Goal: Register for event/course

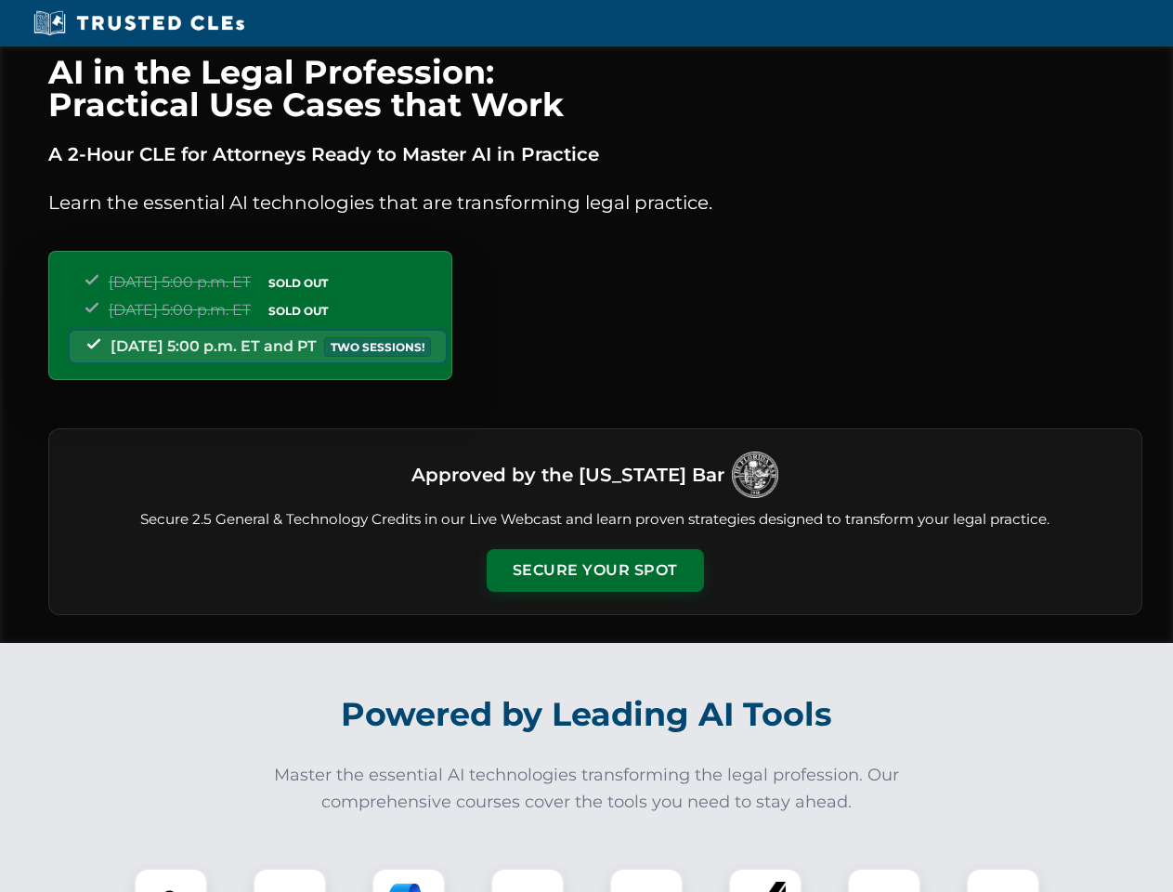
click at [594, 570] on button "Secure Your Spot" at bounding box center [595, 570] width 217 height 43
click at [171, 880] on img at bounding box center [171, 905] width 54 height 54
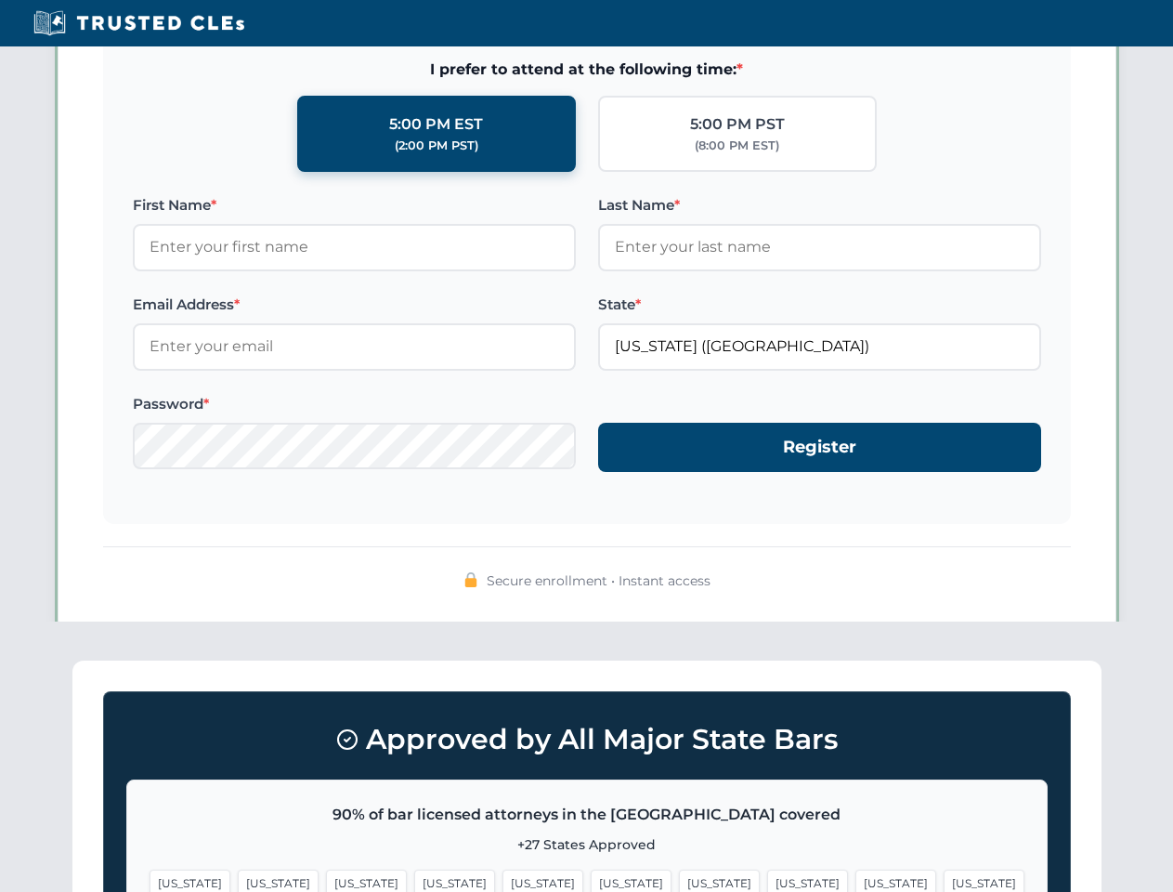
click at [679, 880] on span "[US_STATE]" at bounding box center [719, 882] width 81 height 27
click at [855, 880] on span "[US_STATE]" at bounding box center [895, 882] width 81 height 27
